Goal: Information Seeking & Learning: Learn about a topic

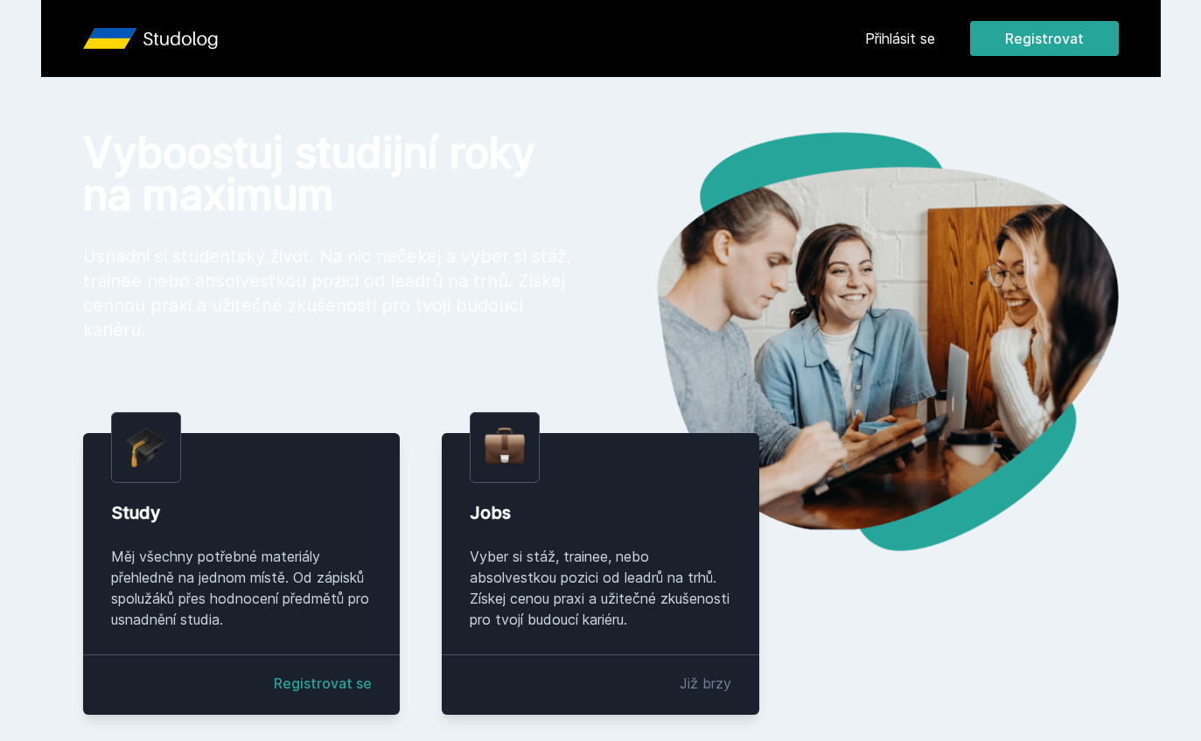
scroll to position [47, 0]
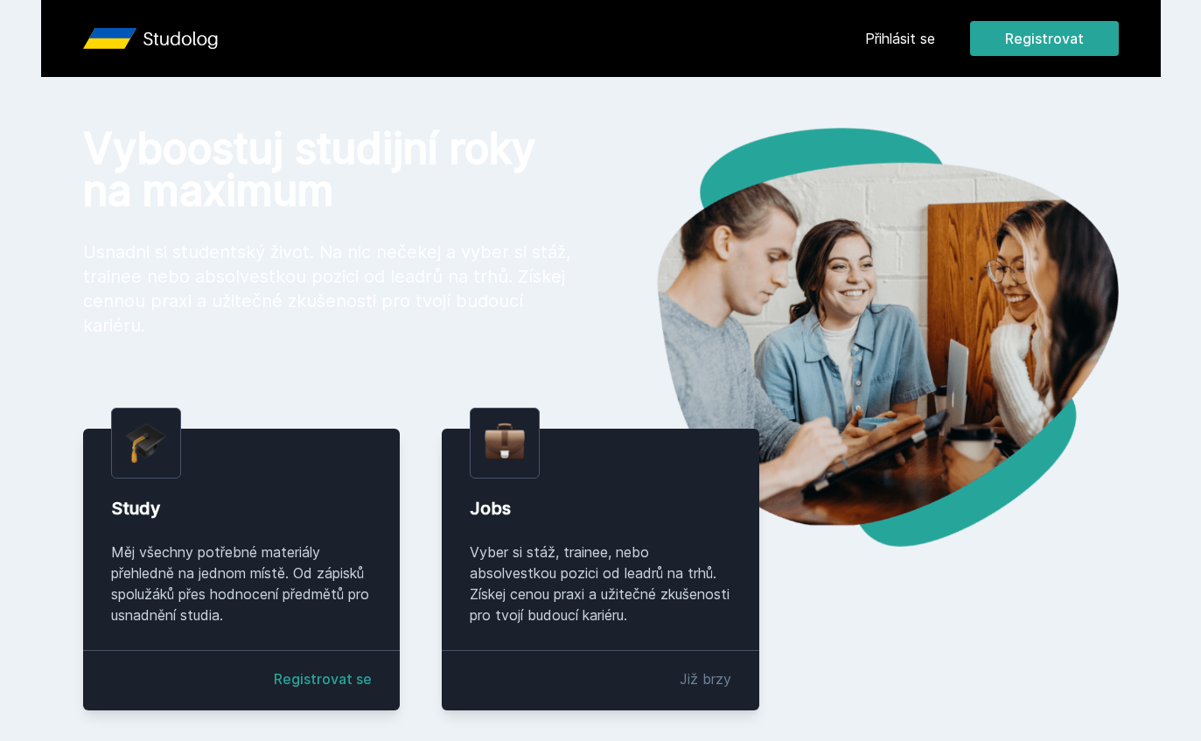
click at [906, 37] on link "Přihlásit se" at bounding box center [900, 38] width 70 height 21
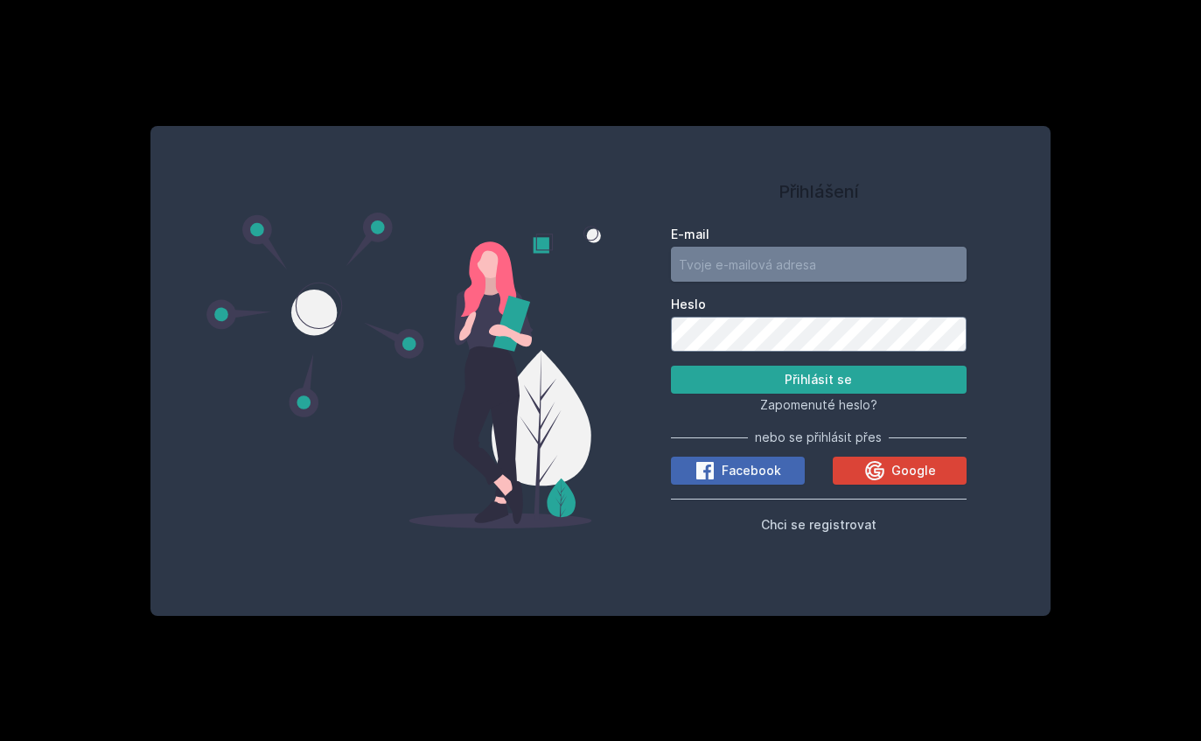
click at [841, 247] on input "E-mail" at bounding box center [819, 264] width 297 height 35
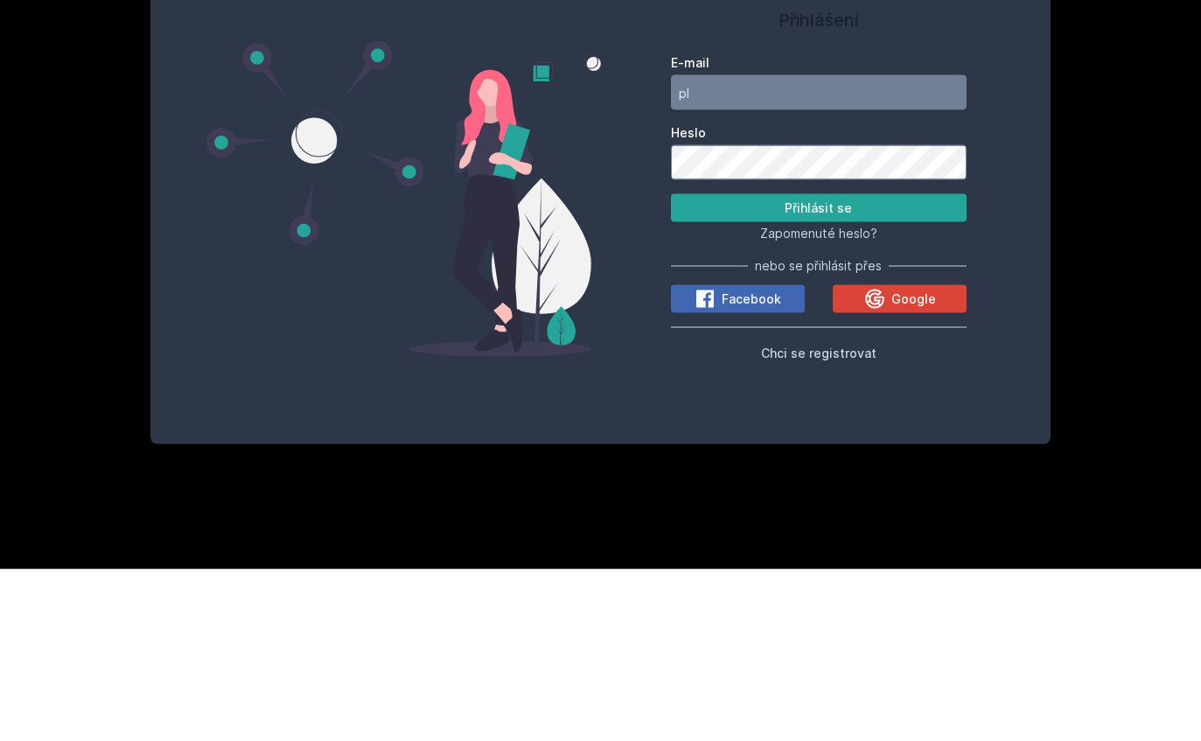
type input "pl"
click at [897, 462] on span "Google" at bounding box center [914, 470] width 45 height 17
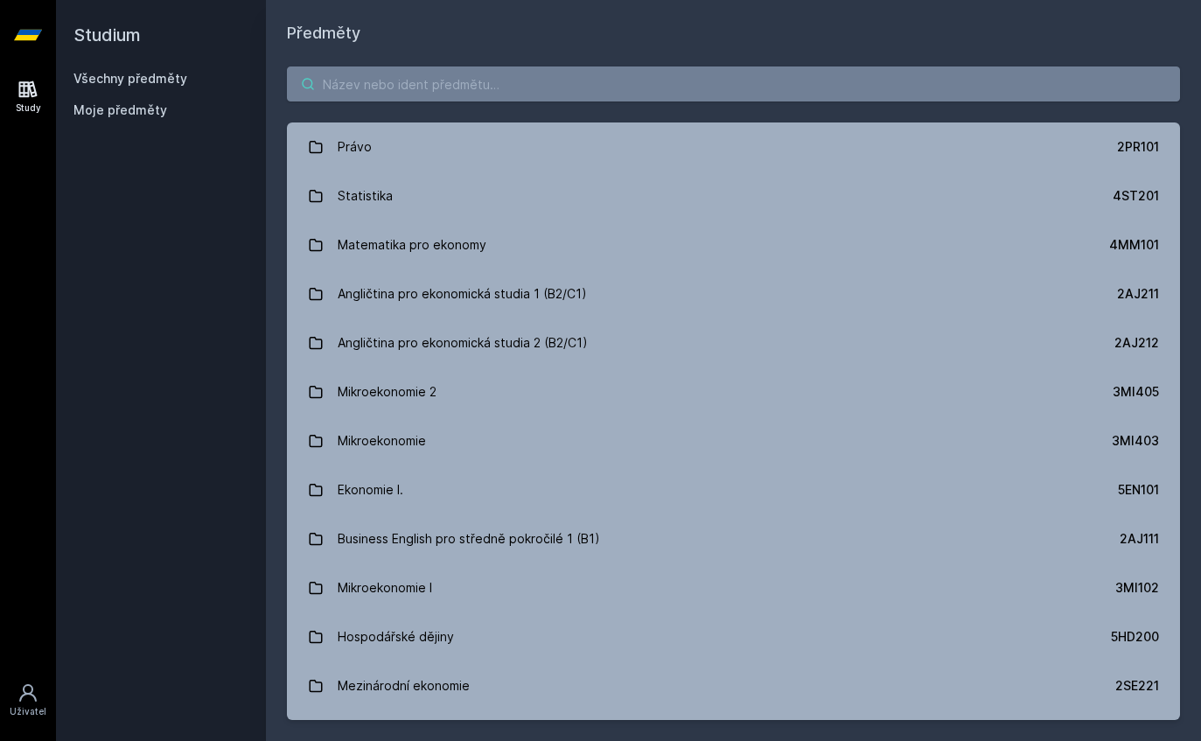
click at [897, 94] on input "search" at bounding box center [733, 83] width 893 height 35
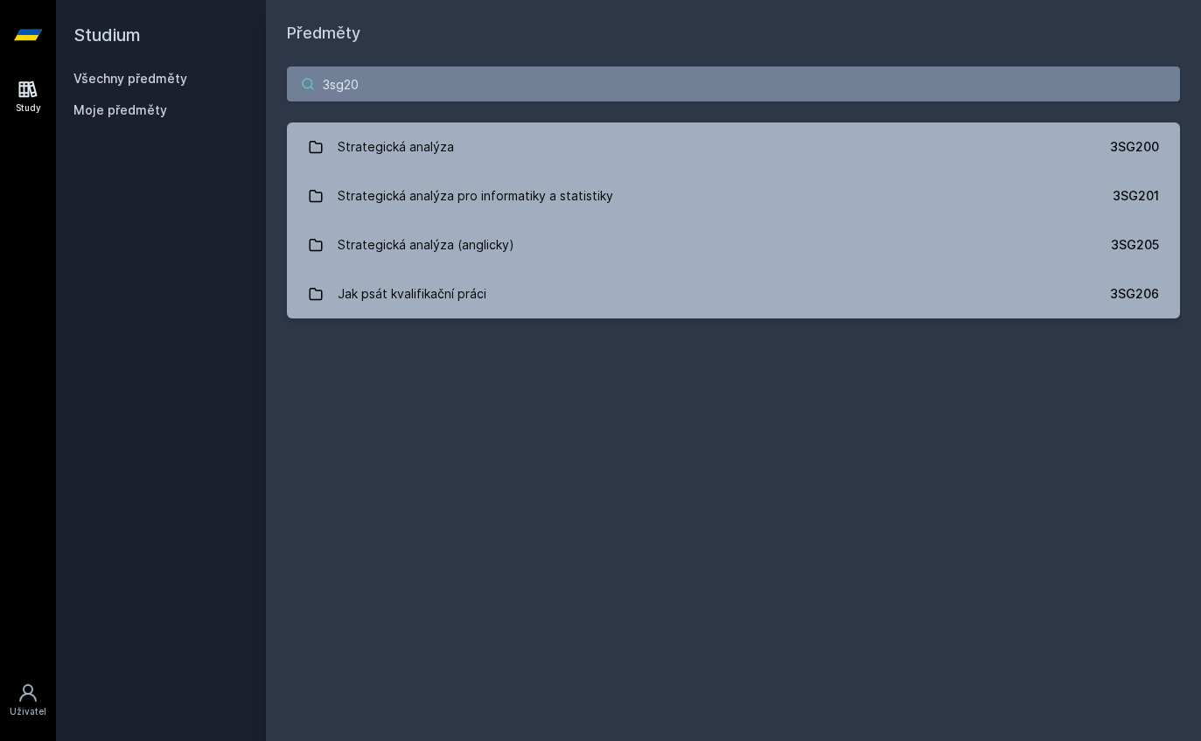
type input "3sg201"
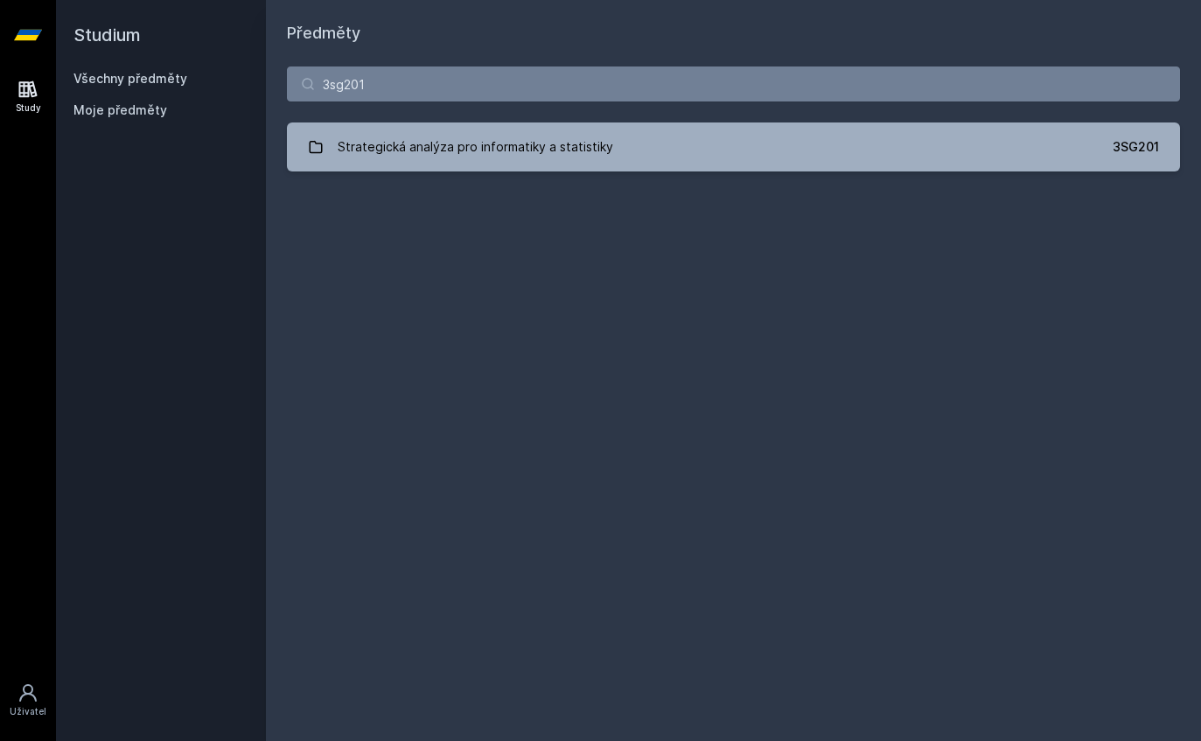
click at [871, 142] on link "Strategická analýza pro informatiky a statistiky 3SG201" at bounding box center [733, 146] width 893 height 49
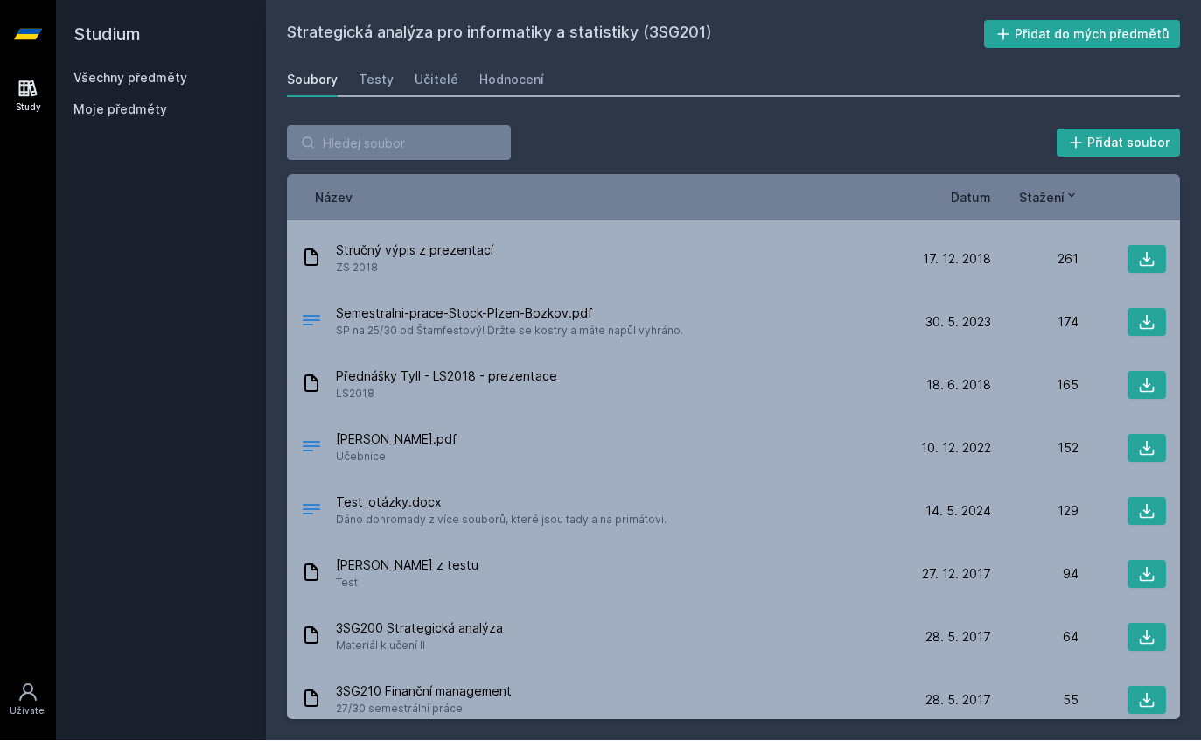
scroll to position [292, 0]
click at [359, 430] on span "Ladislav_Tyll_Podniková_strategie.pdf" at bounding box center [397, 438] width 122 height 17
click at [1137, 416] on div "Ladislav_Tyll_Podniková_strategie.pdf Učebnice 10. 12. 22 10. 12. 2022 152" at bounding box center [733, 447] width 893 height 63
click at [1149, 438] on icon at bounding box center [1146, 446] width 17 height 17
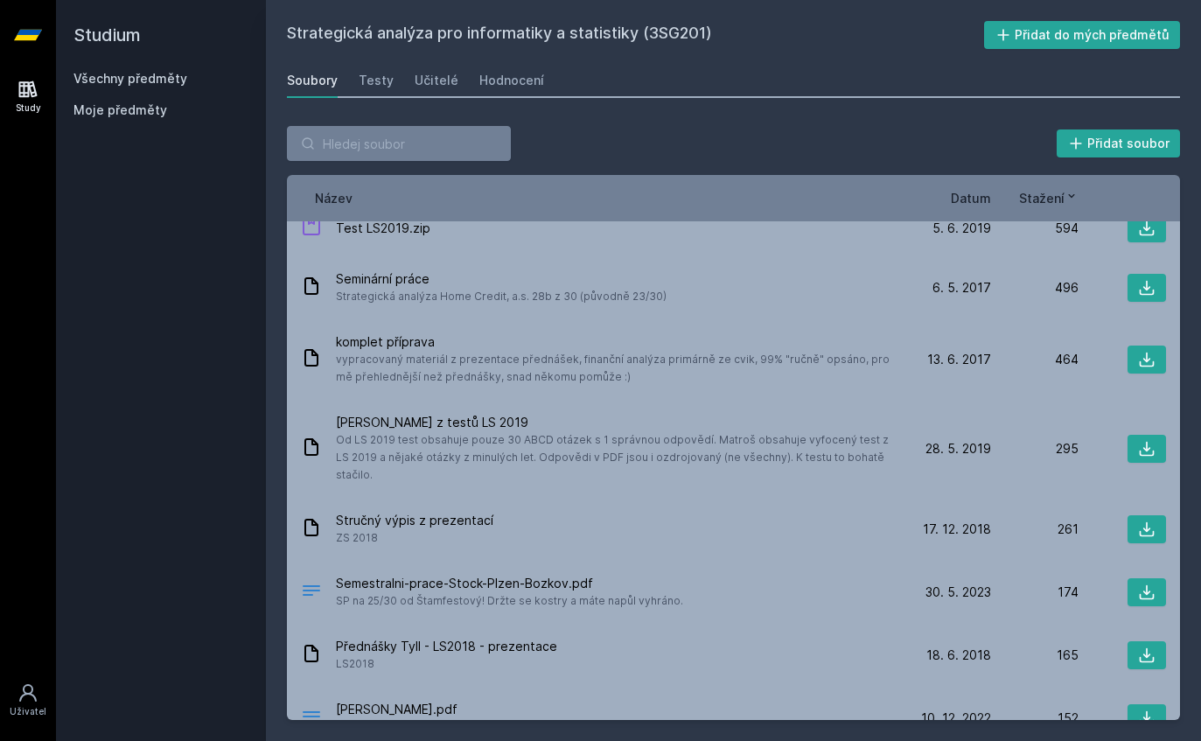
scroll to position [23, 0]
click at [790, 573] on div "Semestralni-prace-Stock-Plzen-Bozkov.pdf SP na 25/30 od Štamfestový! Držte se k…" at bounding box center [602, 590] width 603 height 35
click at [794, 573] on div "Semestralni-prace-Stock-Plzen-Bozkov.pdf SP na 25/30 od Štamfestový! Držte se k…" at bounding box center [602, 590] width 603 height 35
click at [801, 573] on div "Semestralni-prace-Stock-Plzen-Bozkov.pdf SP na 25/30 od Štamfestový! Držte se k…" at bounding box center [602, 590] width 603 height 35
click at [800, 573] on div "Semestralni-prace-Stock-Plzen-Bozkov.pdf SP na 25/30 od Štamfestový! Držte se k…" at bounding box center [602, 590] width 603 height 35
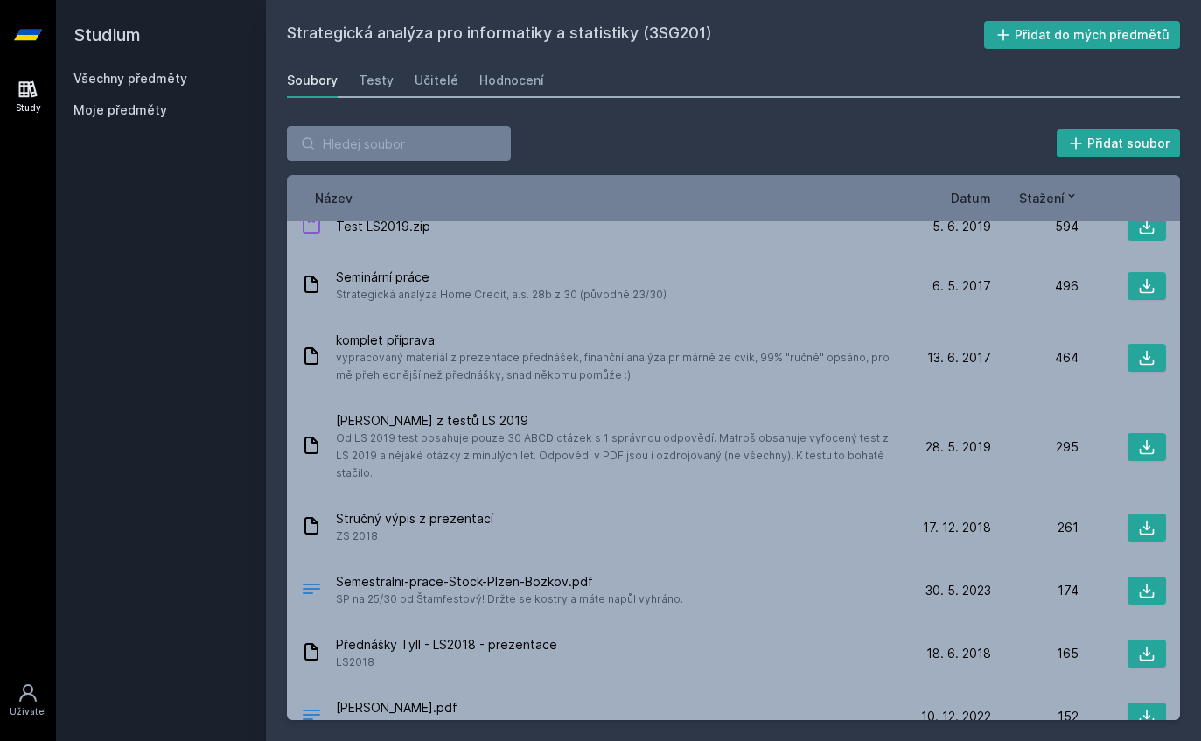
click at [1113, 577] on div at bounding box center [1122, 591] width 87 height 28
click at [1146, 582] on icon at bounding box center [1146, 590] width 17 height 17
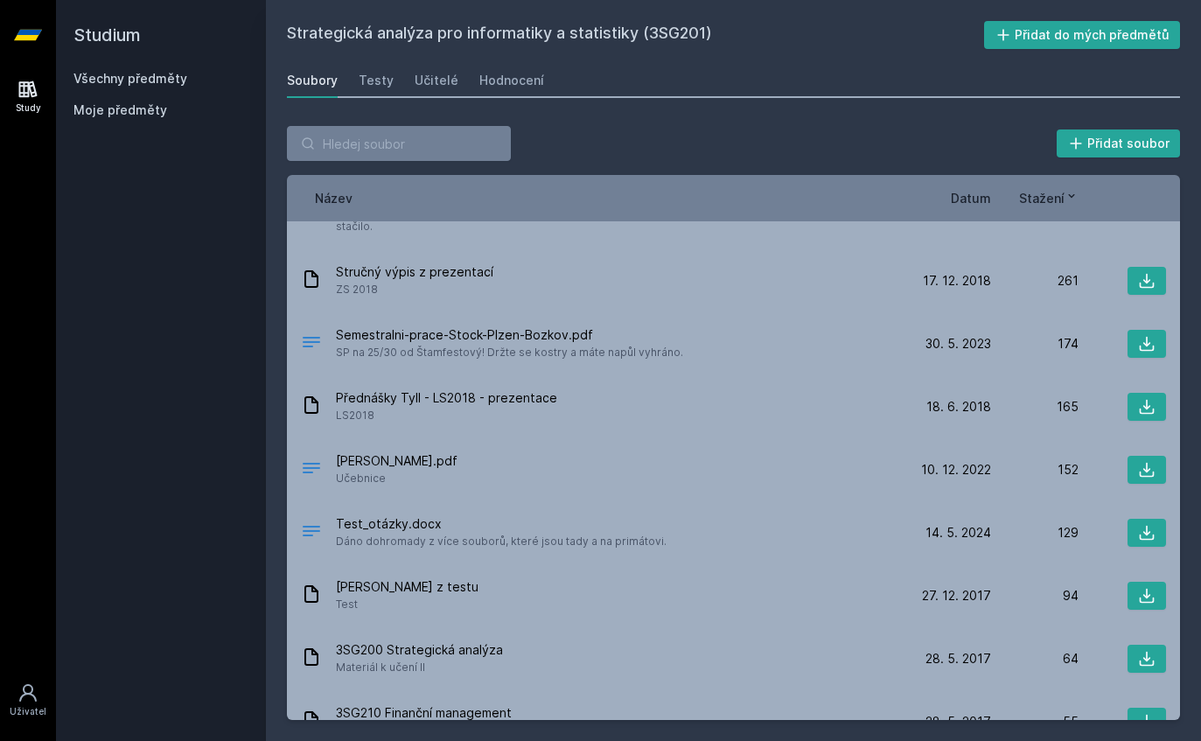
scroll to position [269, 0]
